Goal: Transaction & Acquisition: Register for event/course

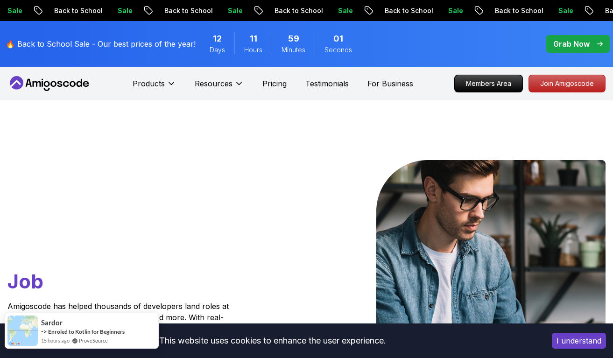
click at [64, 339] on span "15 hours ago" at bounding box center [55, 341] width 28 height 8
click at [42, 323] on span "Sardor" at bounding box center [51, 323] width 21 height 8
click at [55, 334] on link "Enroled to Kotlin for Beginners" at bounding box center [86, 331] width 77 height 7
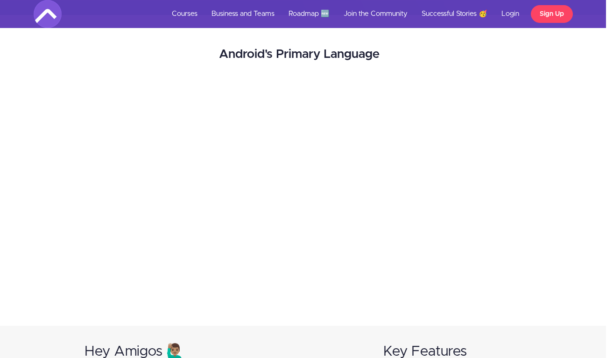
scroll to position [0, 7]
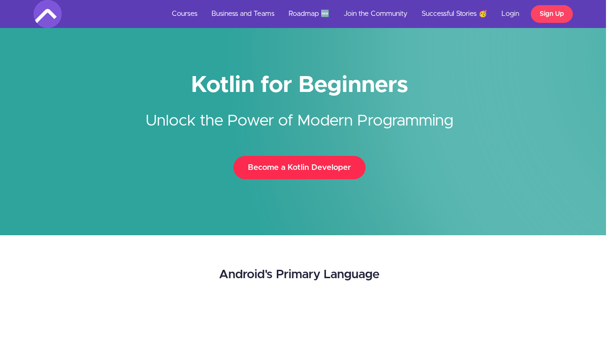
click at [326, 170] on button "Become a Kotlin Developer" at bounding box center [299, 167] width 132 height 23
